Goal: Information Seeking & Learning: Find specific page/section

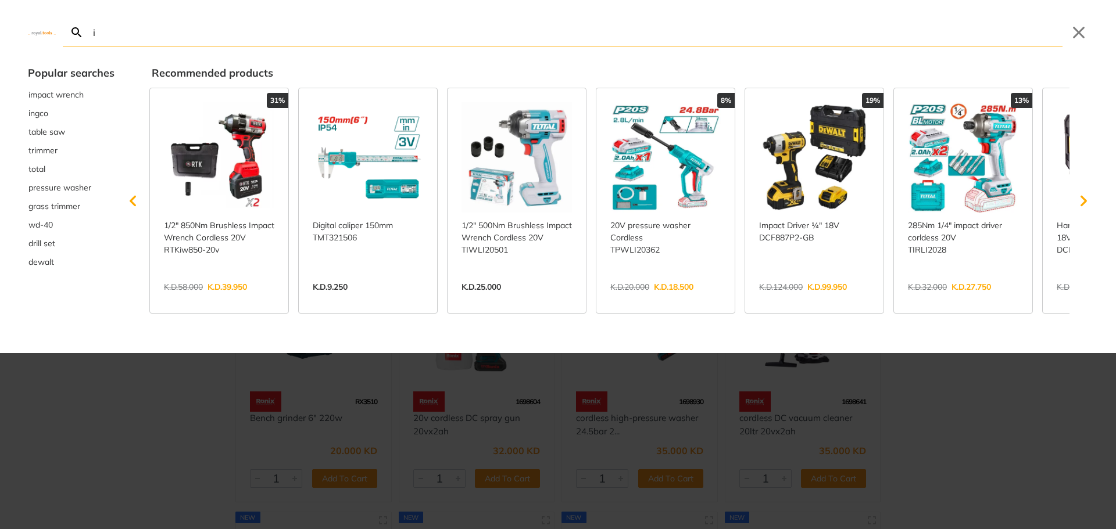
type input "im"
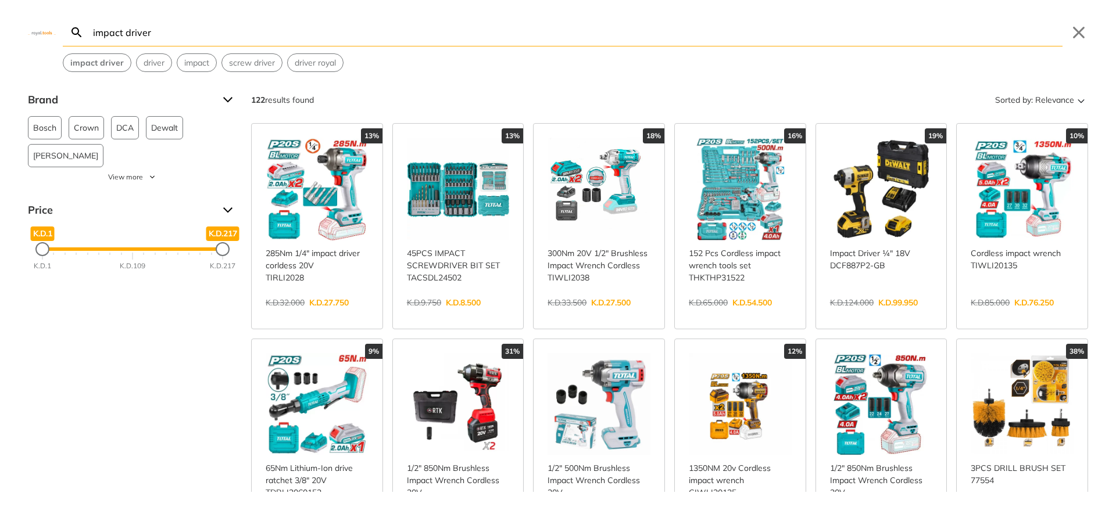
type input "impact driver"
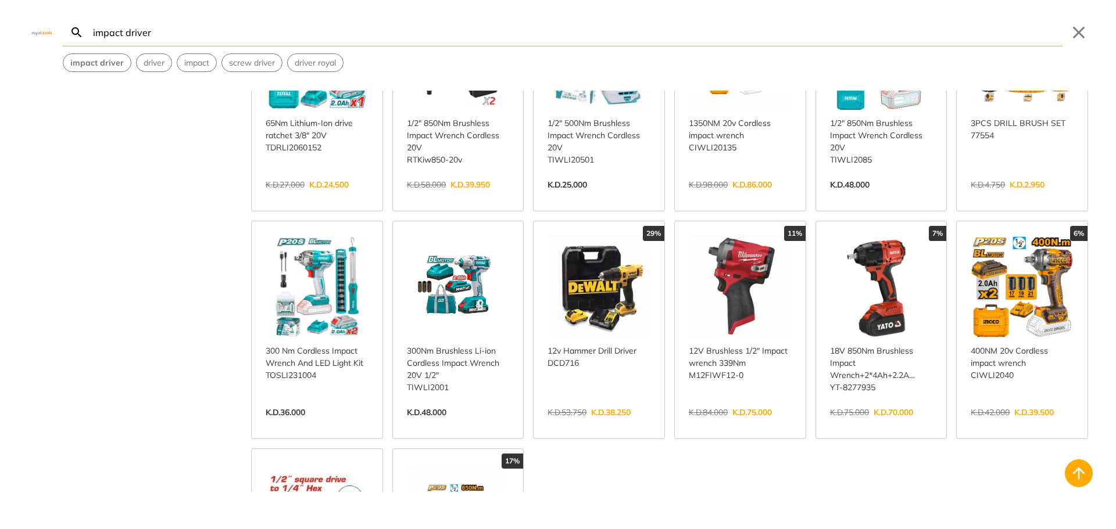
scroll to position [349, 0]
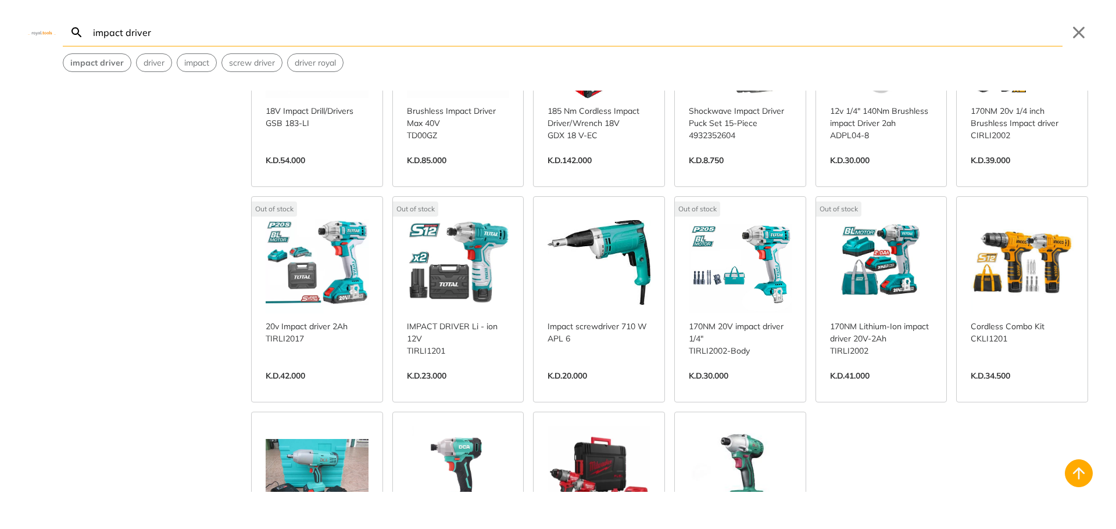
scroll to position [1104, 0]
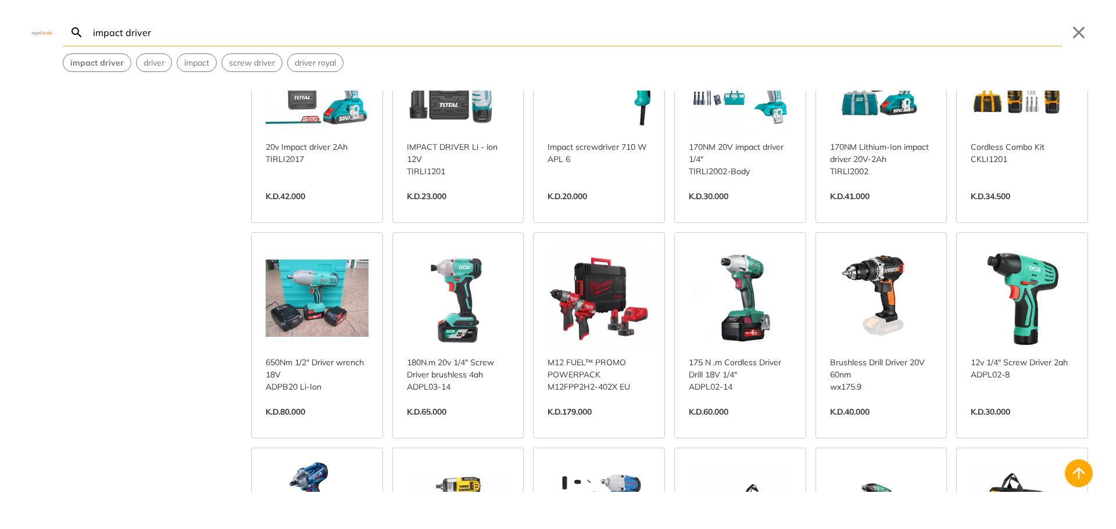
scroll to position [1220, 0]
